Goal: Check status: Check status

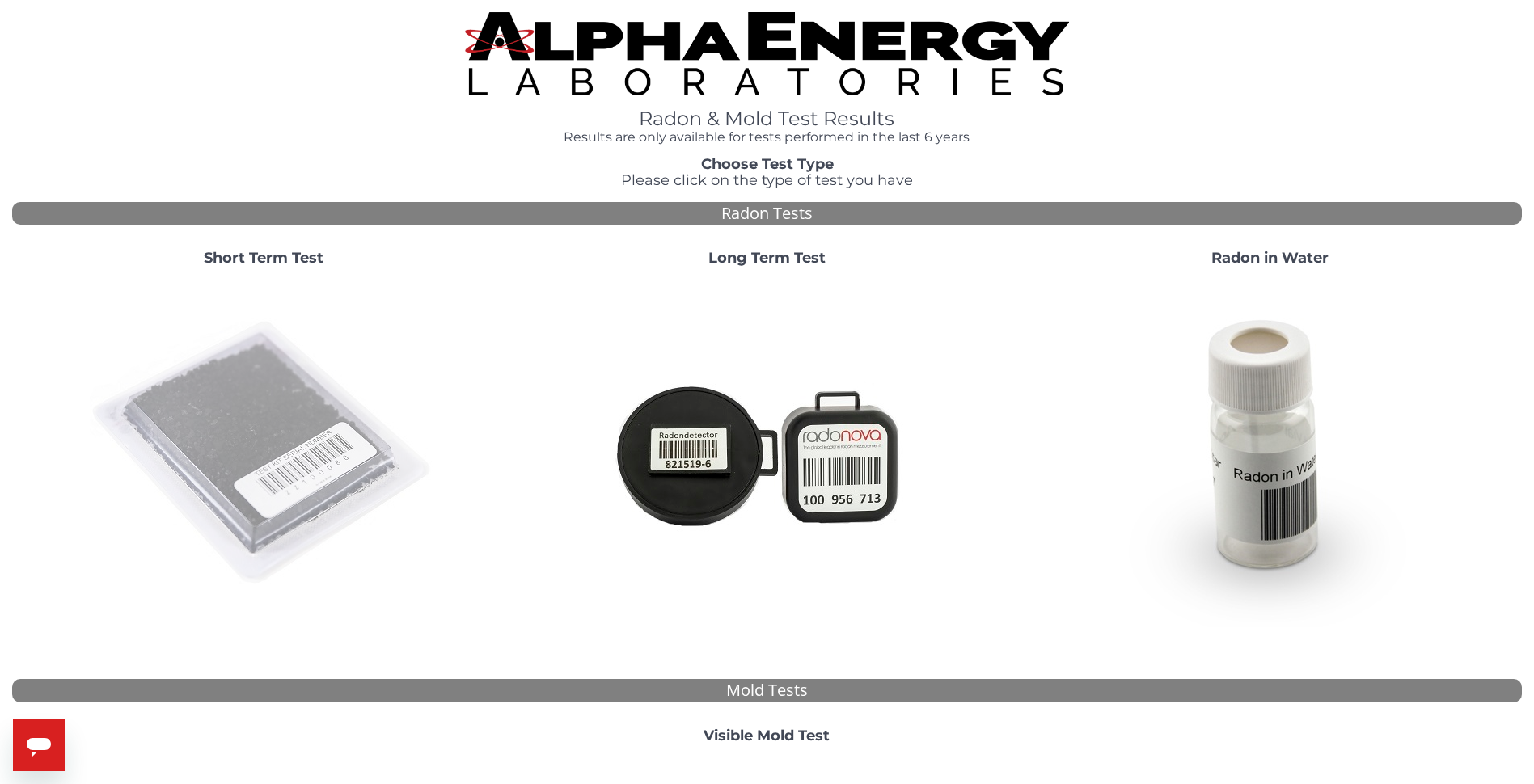
click at [283, 440] on img at bounding box center [263, 453] width 348 height 348
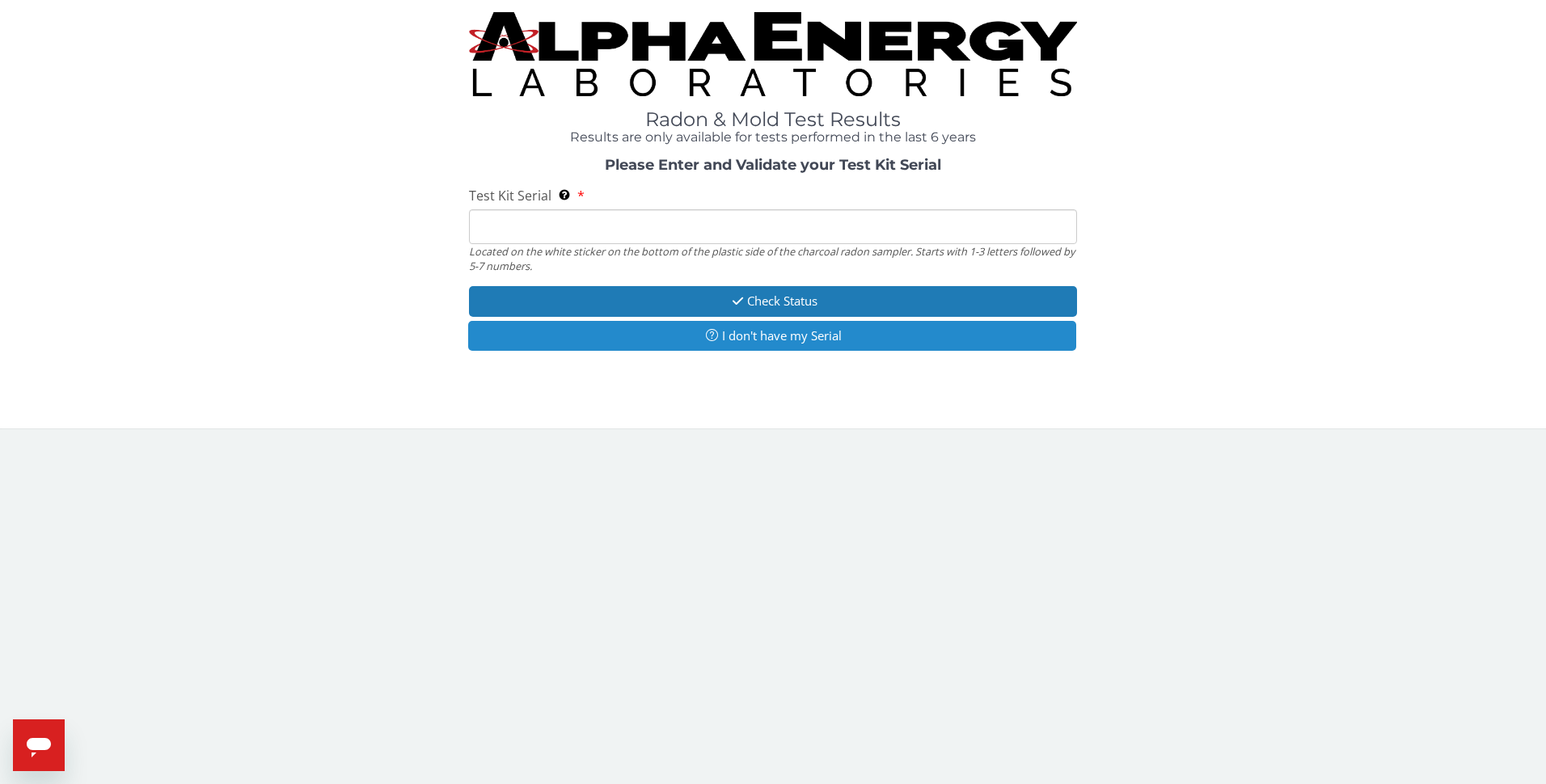
click at [693, 332] on button "I don't have my Serial" at bounding box center [772, 336] width 609 height 30
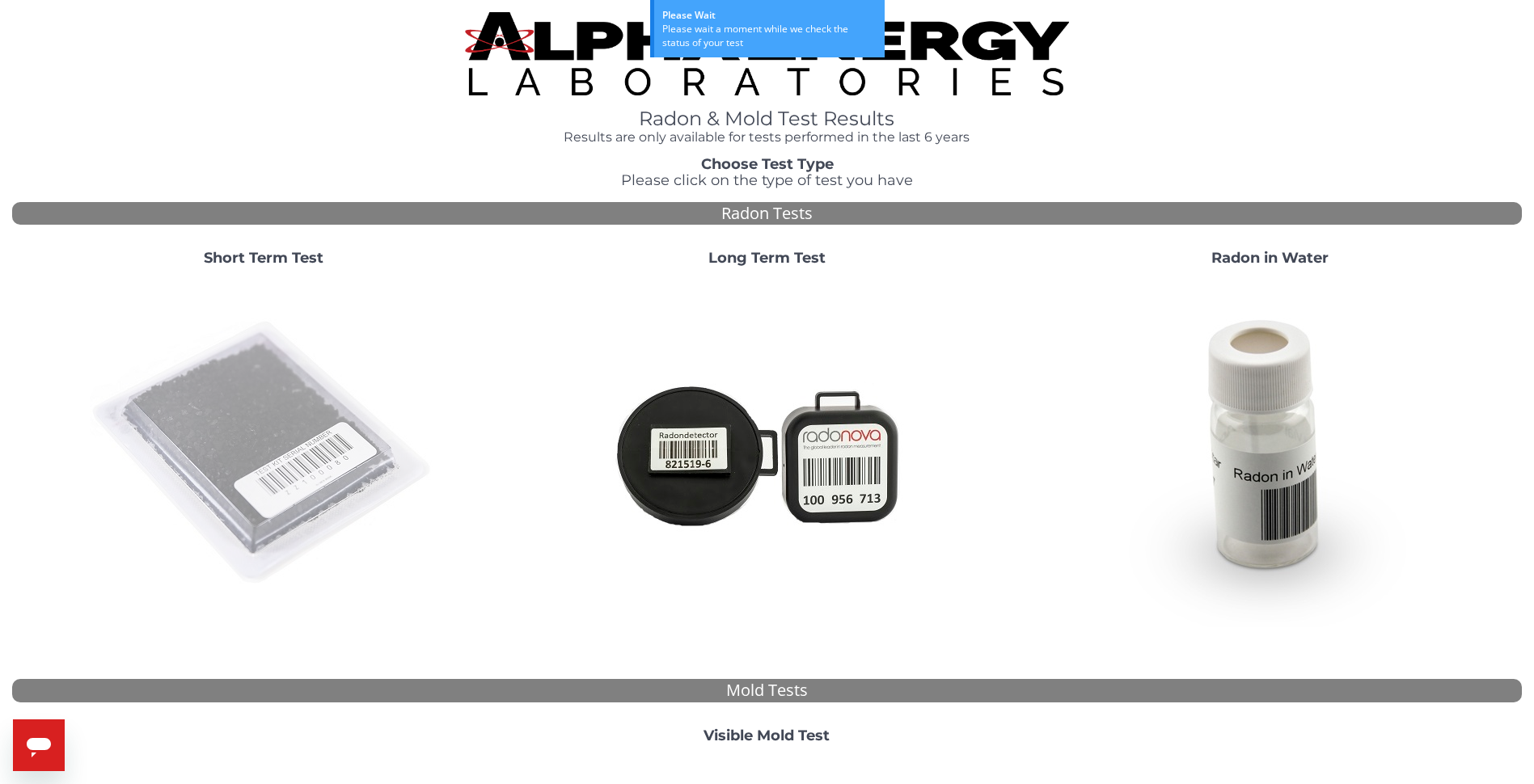
click at [244, 401] on img at bounding box center [263, 453] width 348 height 348
